Goal: Ask a question

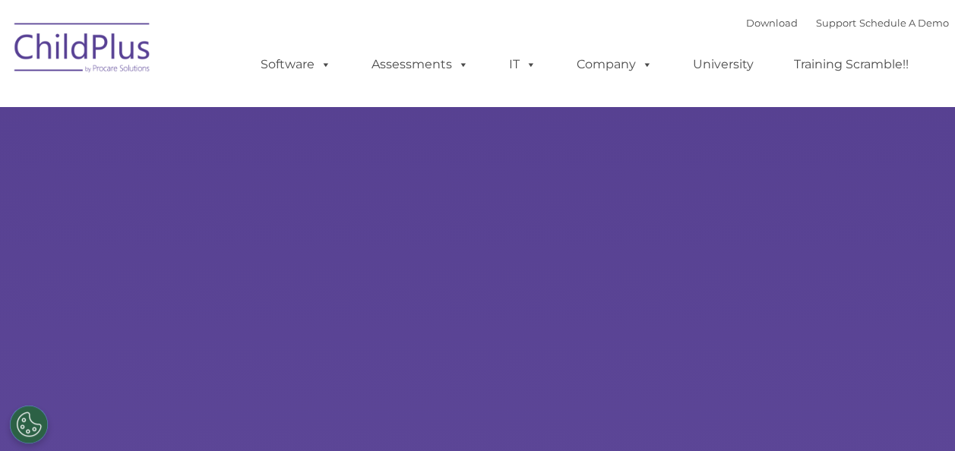
select select "MEDIUM"
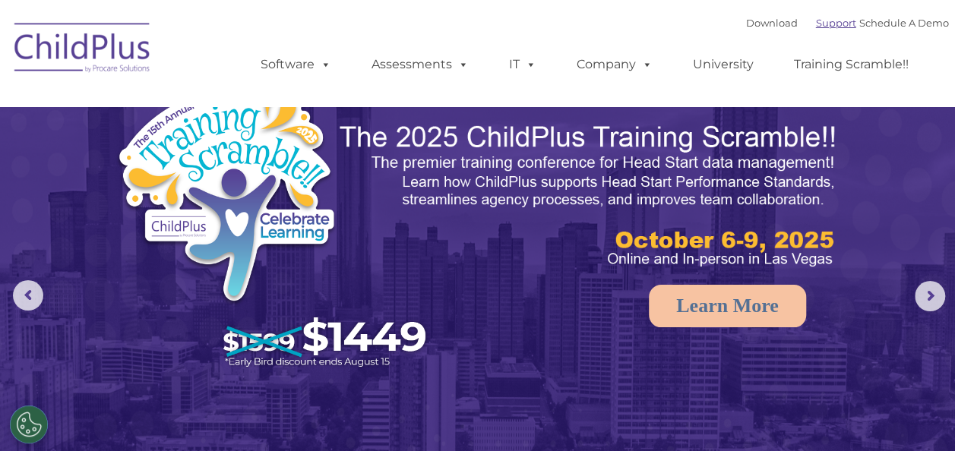
click at [816, 24] on link "Support" at bounding box center [836, 23] width 40 height 12
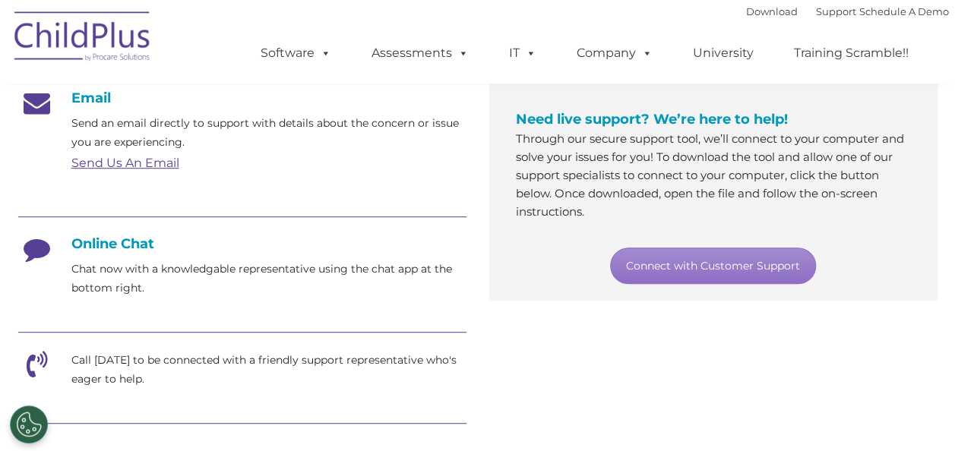
scroll to position [312, 0]
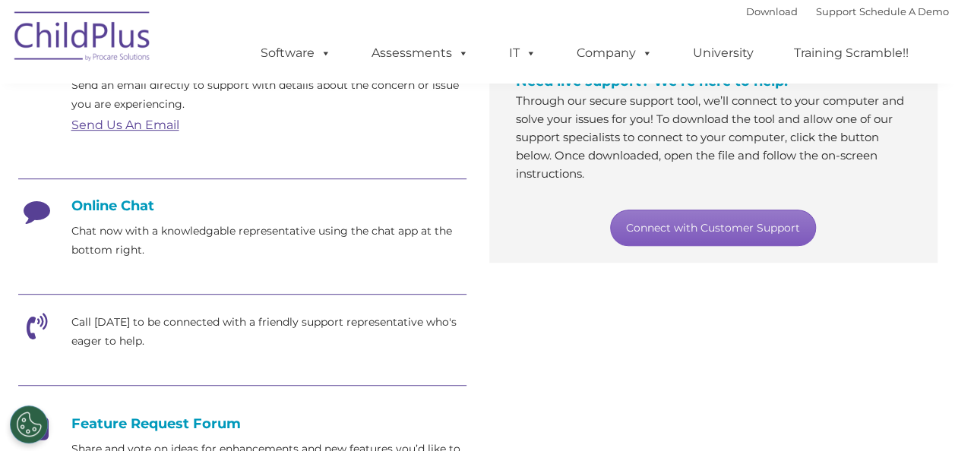
click at [698, 226] on link "Connect with Customer Support" at bounding box center [713, 228] width 206 height 36
click at [780, 223] on link "Connect with Customer Support" at bounding box center [713, 228] width 206 height 36
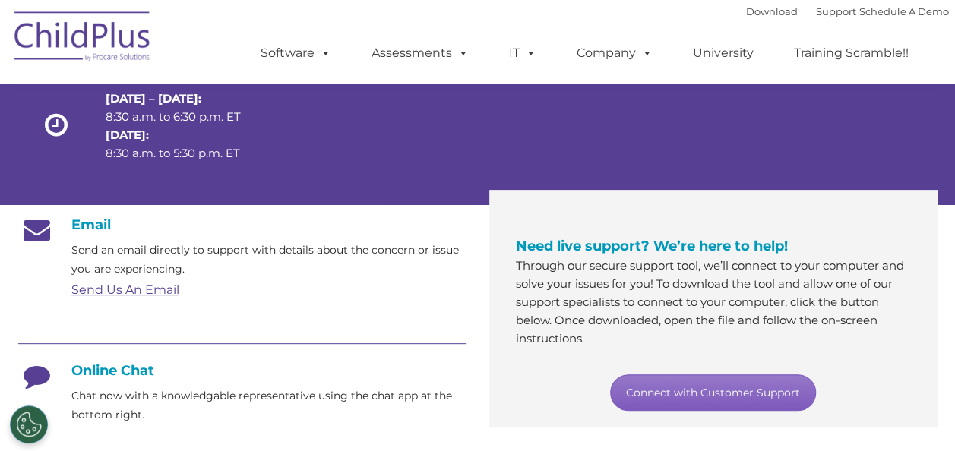
scroll to position [157, 0]
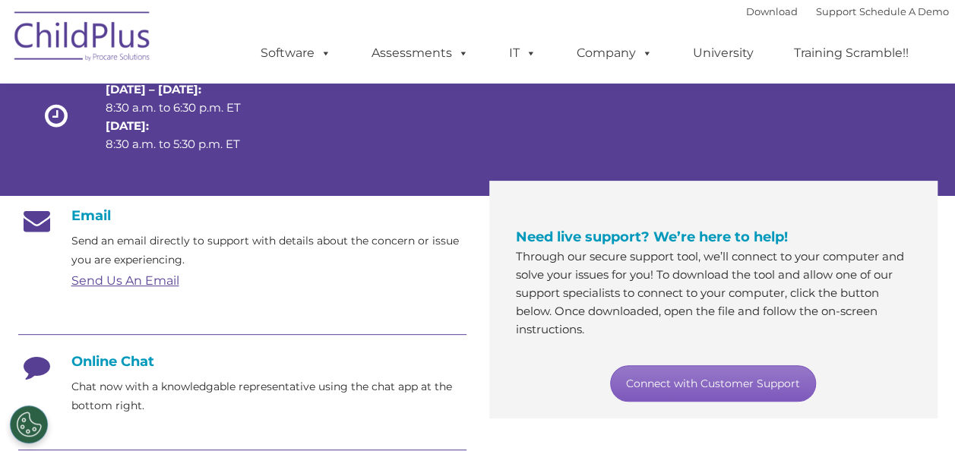
click at [672, 381] on link "Connect with Customer Support" at bounding box center [713, 383] width 206 height 36
